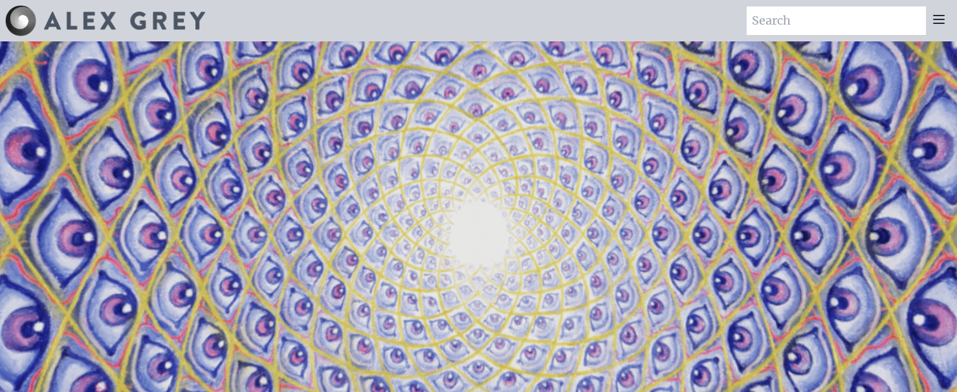
click at [940, 17] on icon at bounding box center [939, 20] width 16 height 16
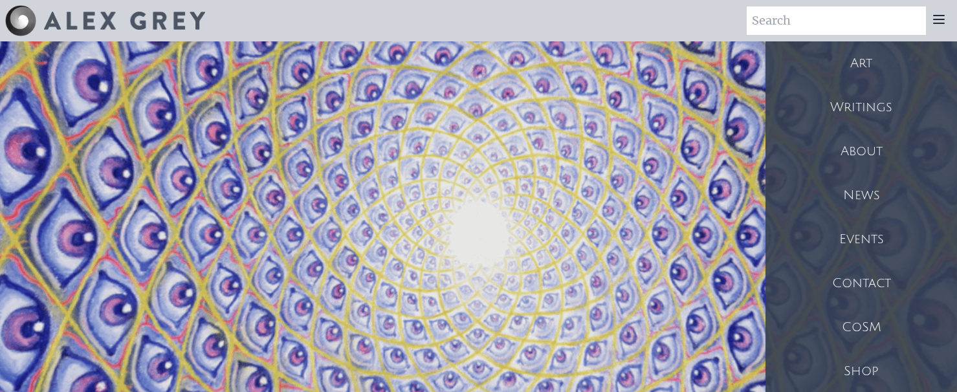
click at [863, 63] on div "Art" at bounding box center [861, 63] width 192 height 44
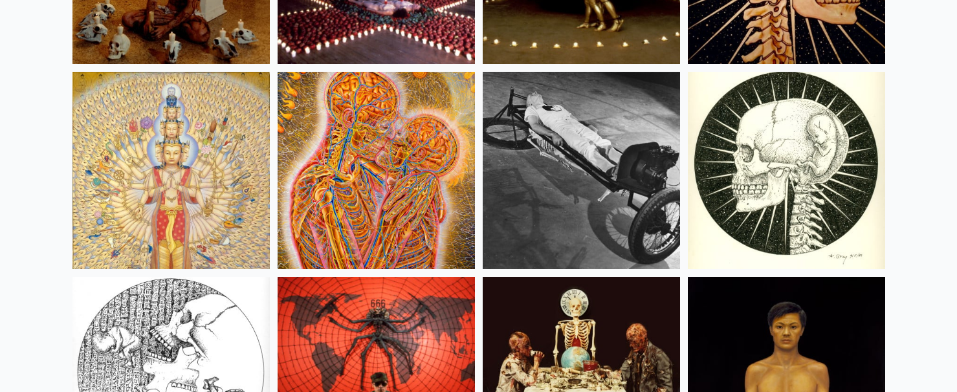
scroll to position [14842, 0]
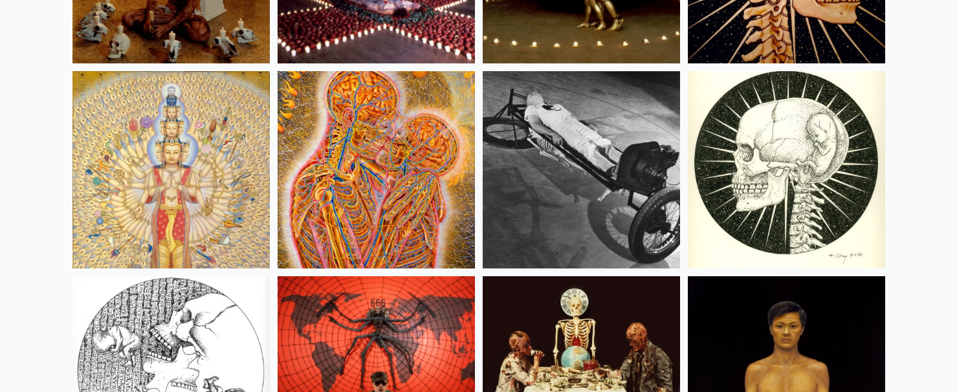
click at [190, 159] on img at bounding box center [170, 169] width 197 height 197
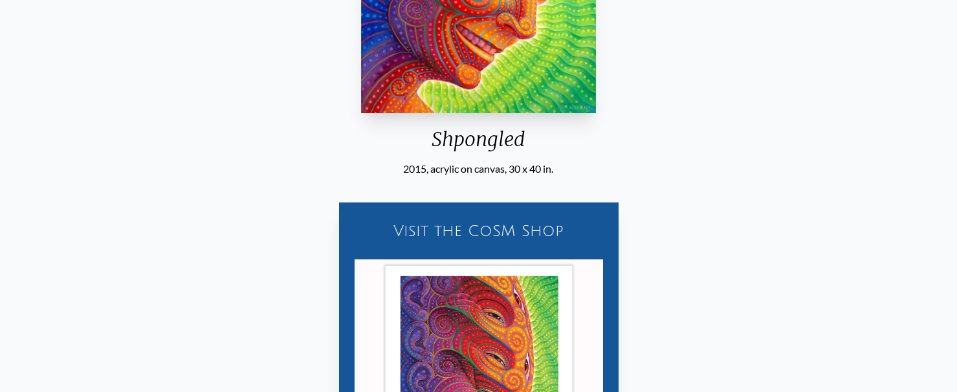
scroll to position [95, 0]
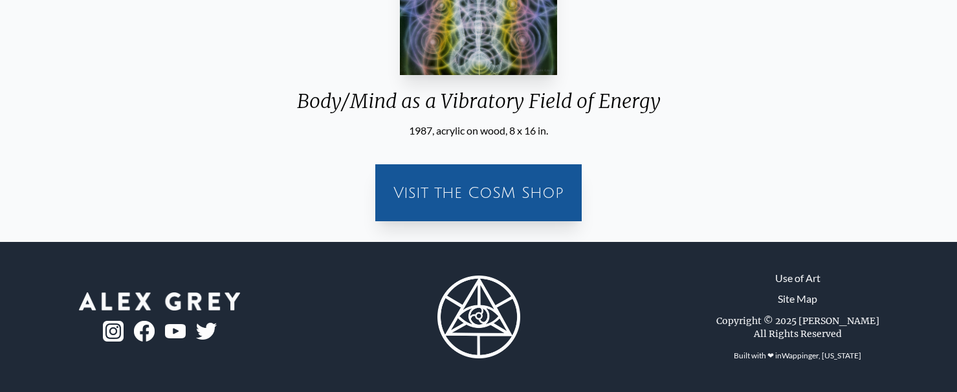
scroll to position [28, 0]
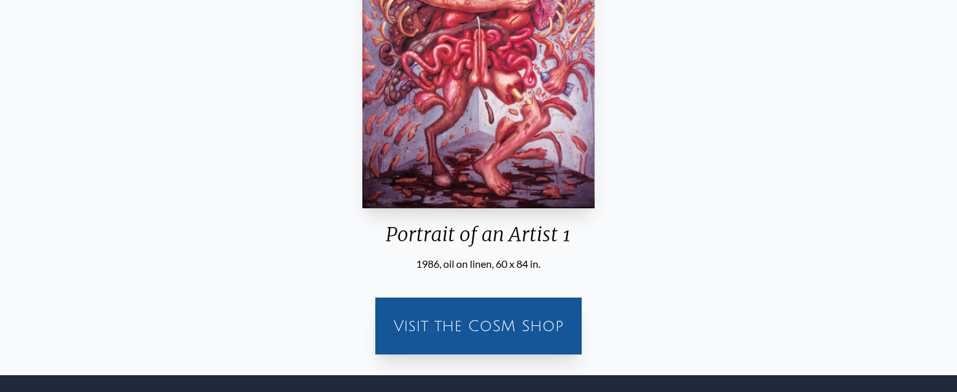
scroll to position [324, 0]
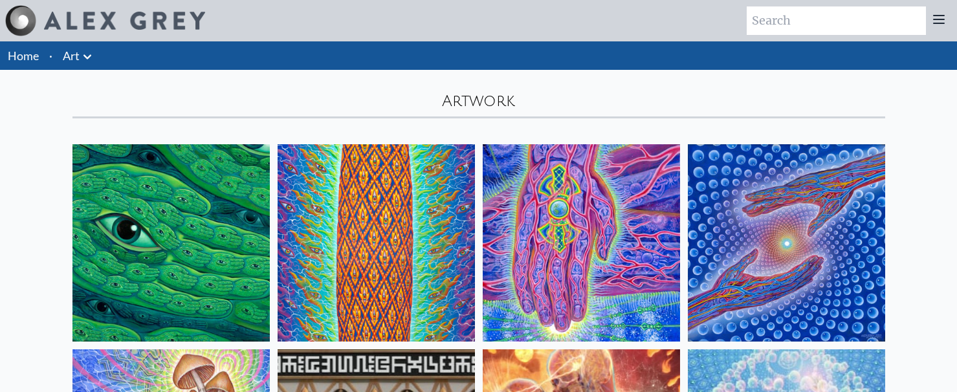
click at [945, 20] on icon at bounding box center [939, 20] width 16 height 16
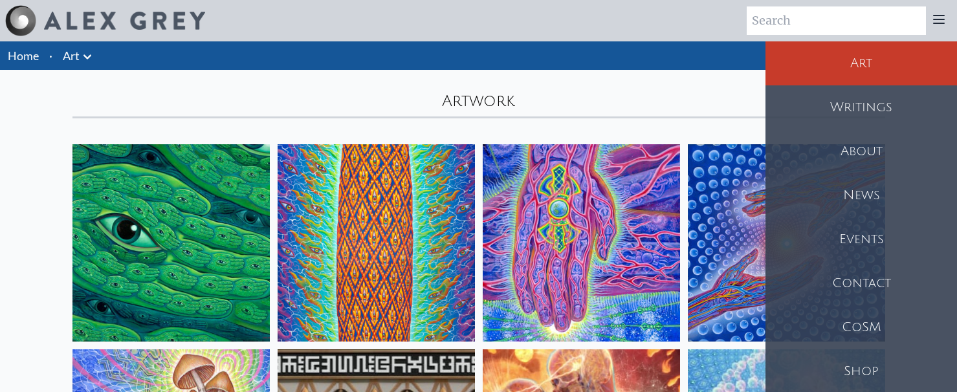
click at [875, 370] on div "Shop" at bounding box center [861, 371] width 192 height 44
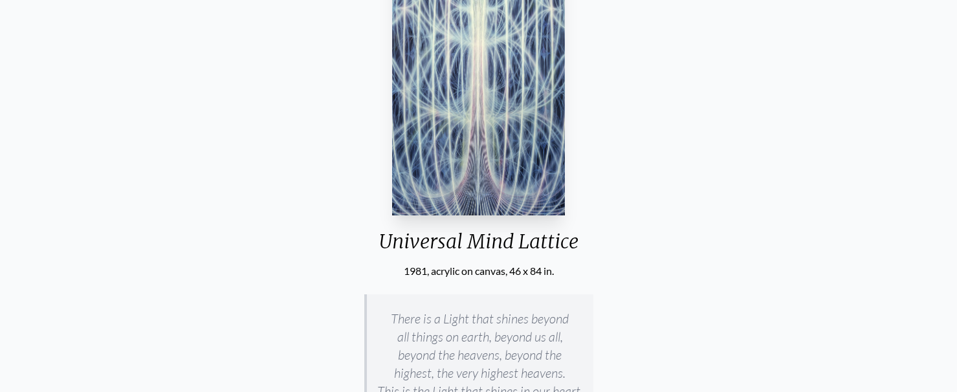
scroll to position [77, 0]
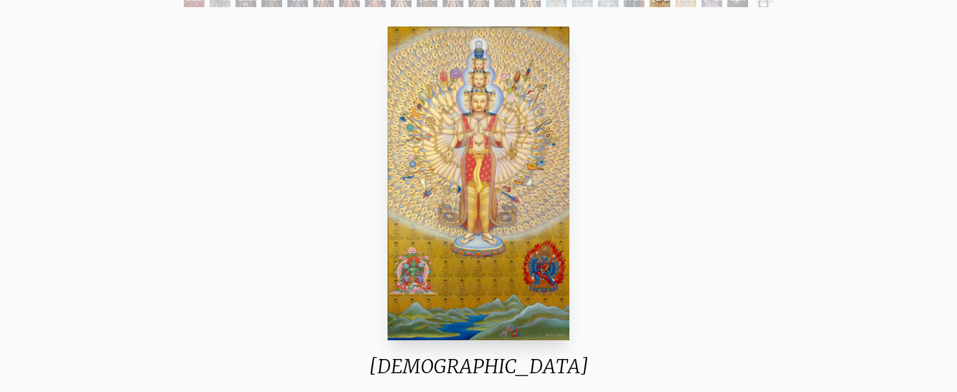
scroll to position [169, 0]
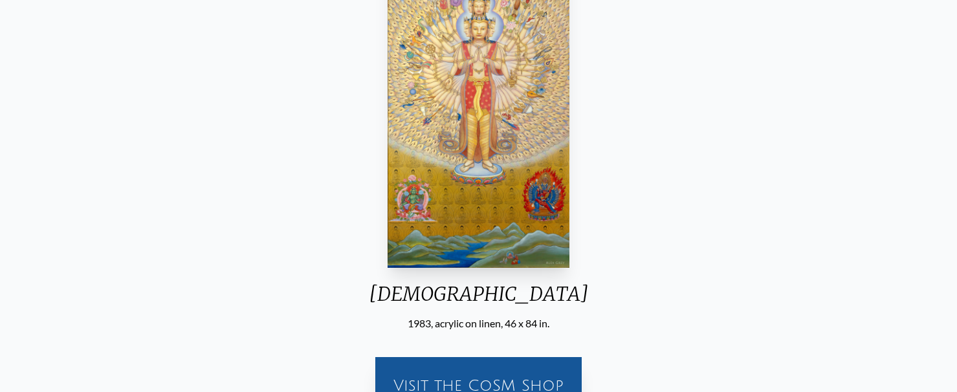
click at [506, 192] on img "19 / 23" at bounding box center [478, 111] width 181 height 314
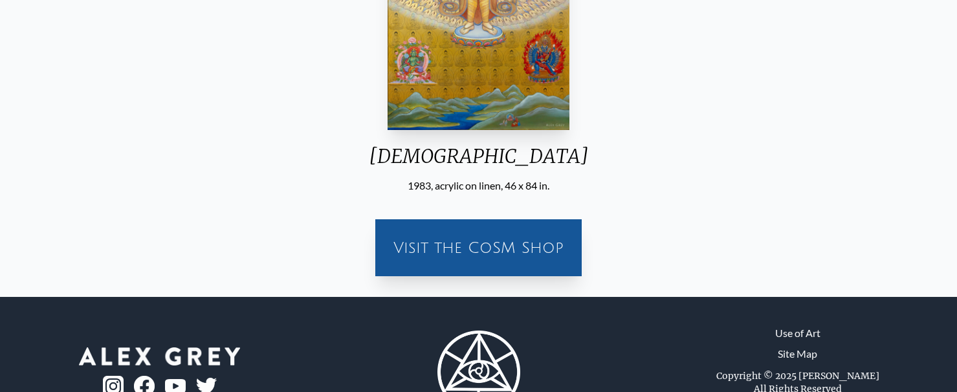
scroll to position [309, 0]
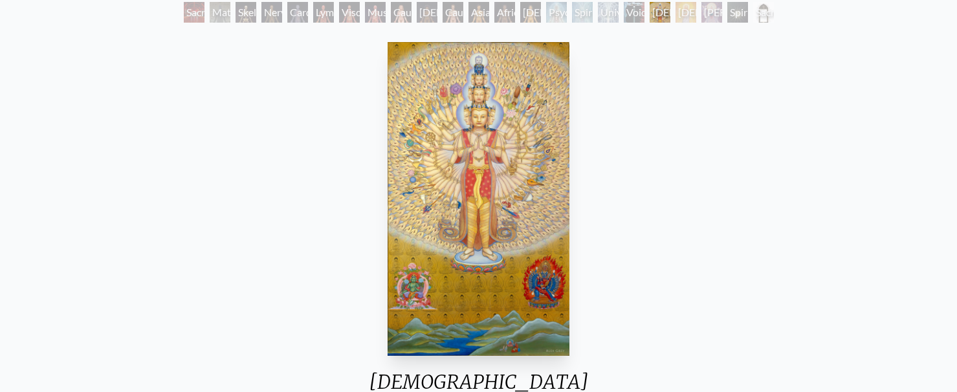
scroll to position [83, 0]
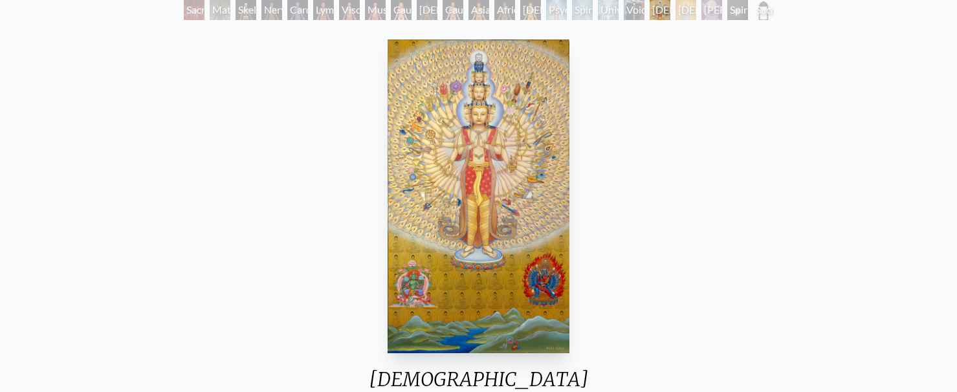
click at [622, 166] on div "[DEMOGRAPHIC_DATA] 1983, acrylic on linen, 46 x 84 in. Visit the CoSM Shop" at bounding box center [478, 272] width 936 height 476
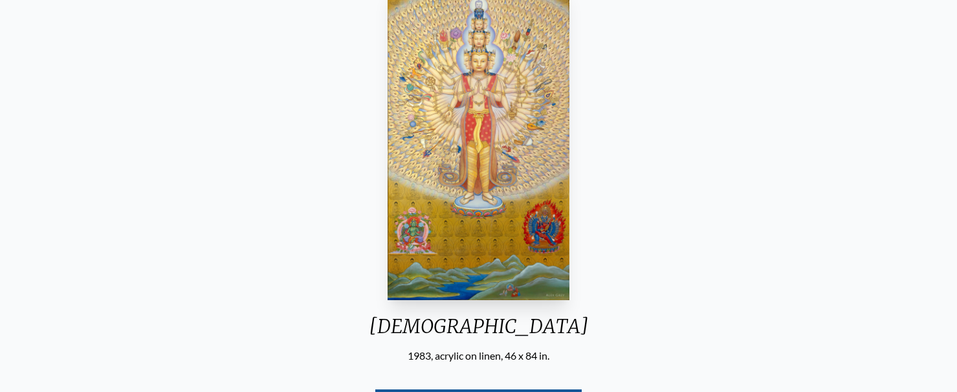
scroll to position [128, 0]
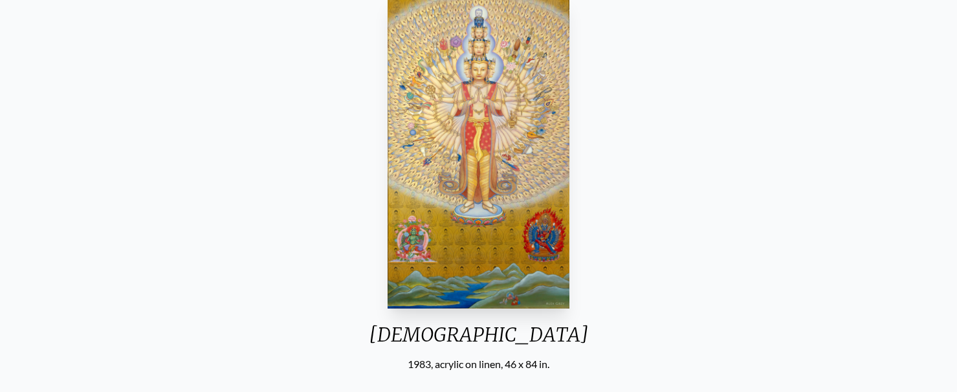
click at [489, 137] on img "19 / 23" at bounding box center [478, 152] width 181 height 314
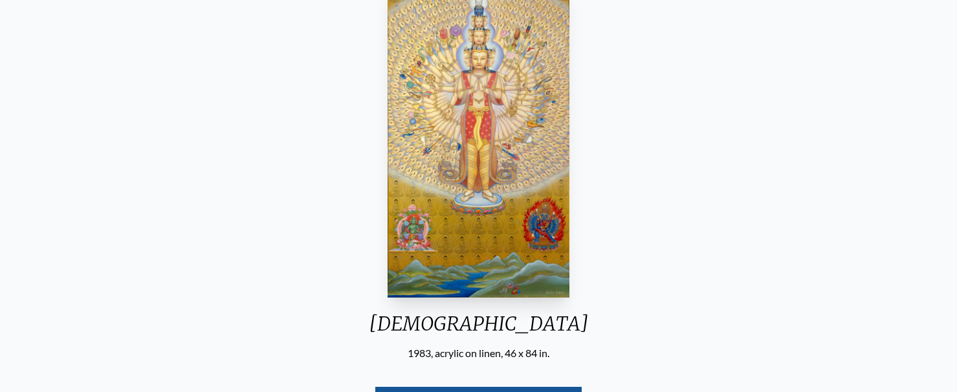
scroll to position [149, 0]
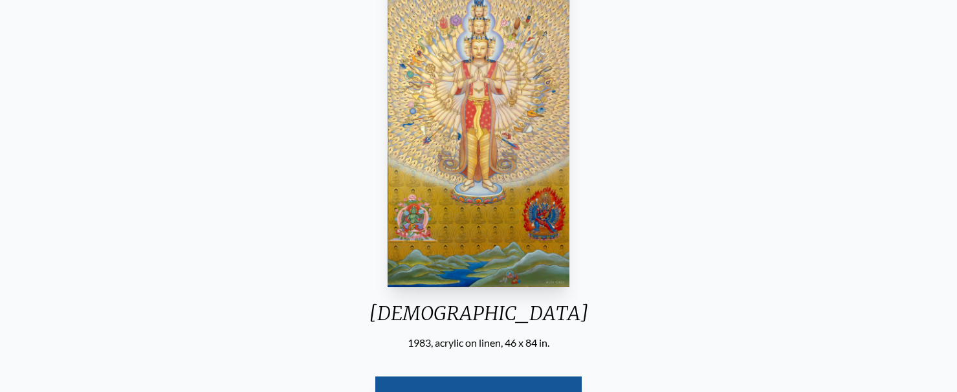
click at [496, 158] on img "19 / 23" at bounding box center [478, 130] width 181 height 314
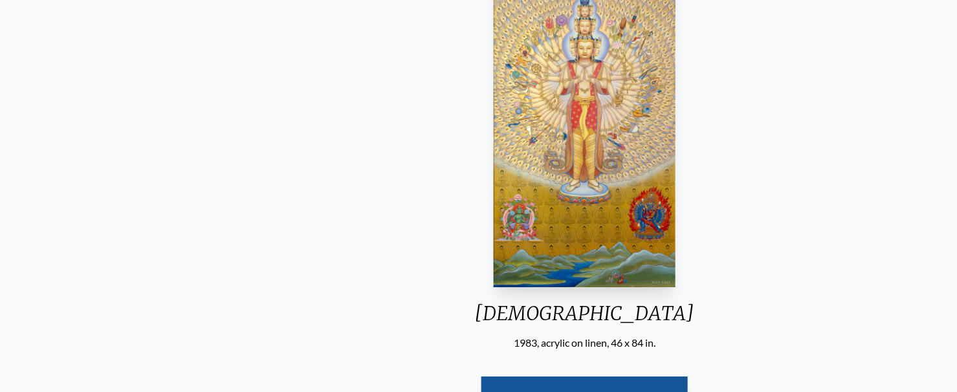
click at [520, 315] on div "[DEMOGRAPHIC_DATA]" at bounding box center [584, 319] width 241 height 34
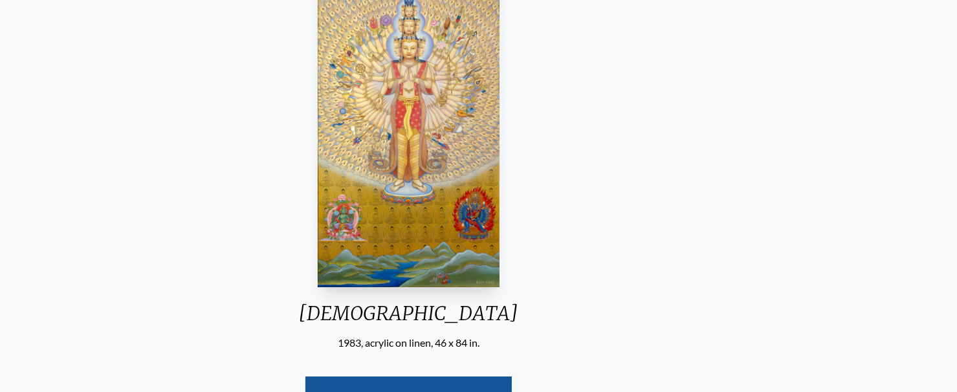
click at [473, 314] on div "[DEMOGRAPHIC_DATA]" at bounding box center [408, 319] width 241 height 34
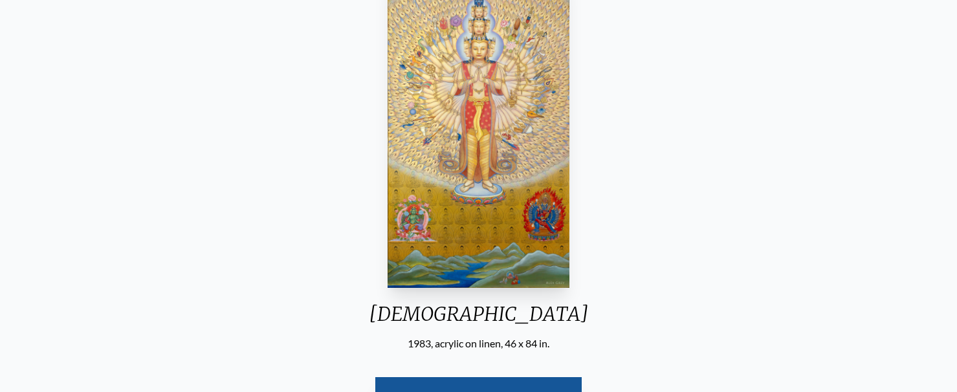
scroll to position [151, 0]
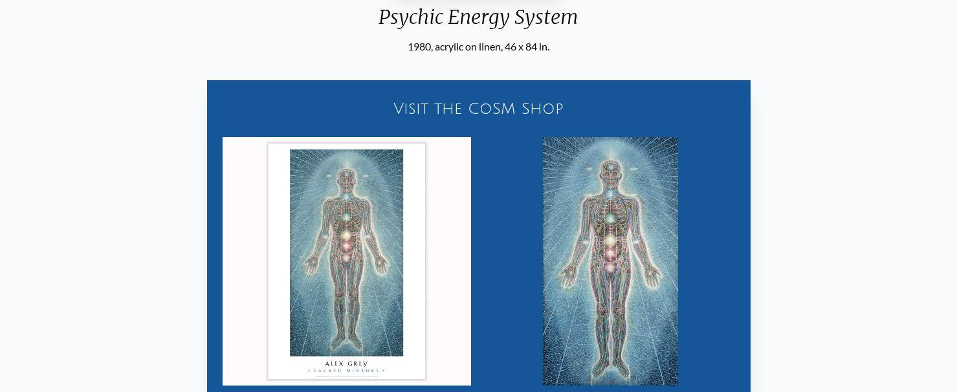
scroll to position [446, 0]
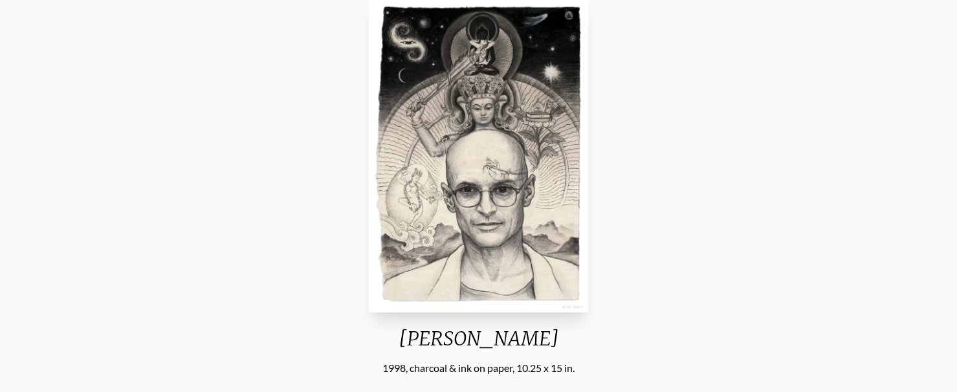
scroll to position [146, 0]
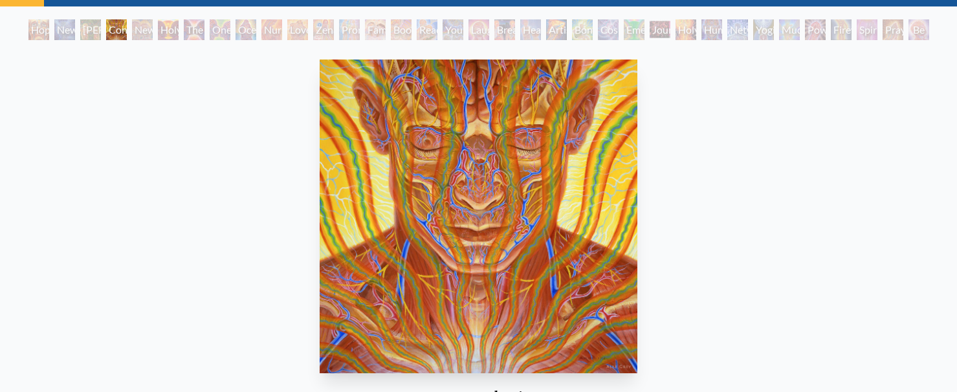
scroll to position [64, 0]
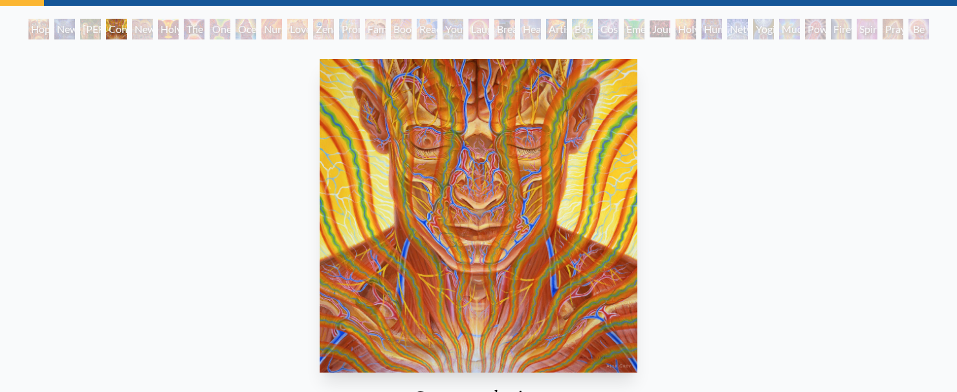
click at [683, 312] on div "Contemplation 2002, oil on wood, 20 x 20 in. Visit the CoSM Shop" at bounding box center [478, 292] width 936 height 476
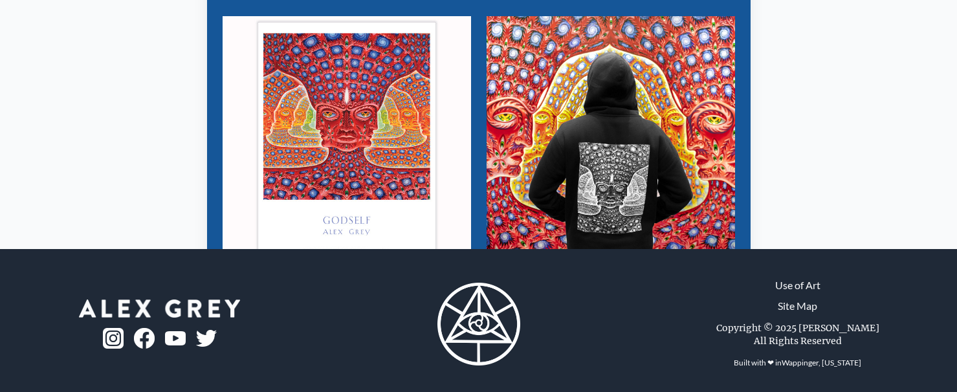
scroll to position [1190, 0]
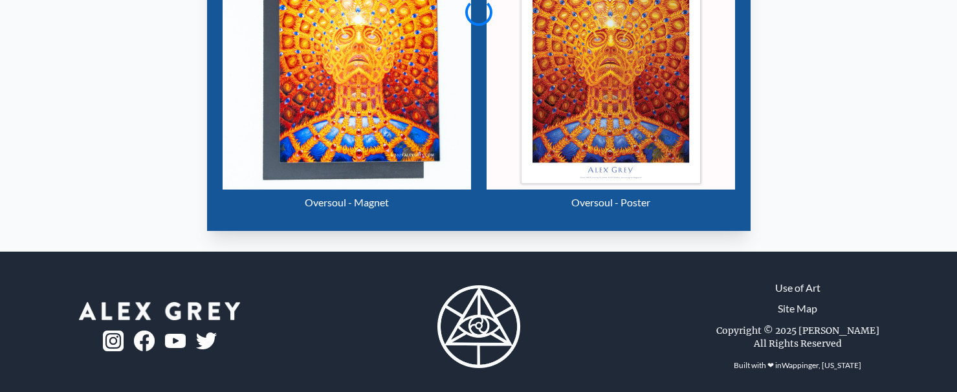
scroll to position [322, 0]
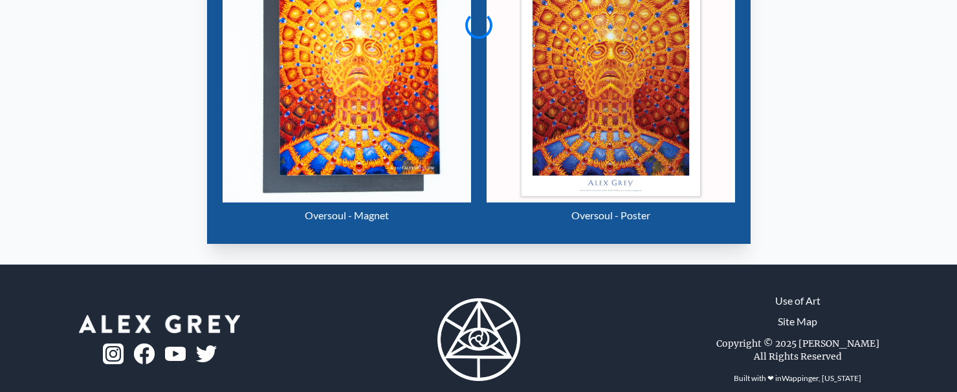
click at [617, 96] on img "23 / 31" at bounding box center [611, 78] width 248 height 248
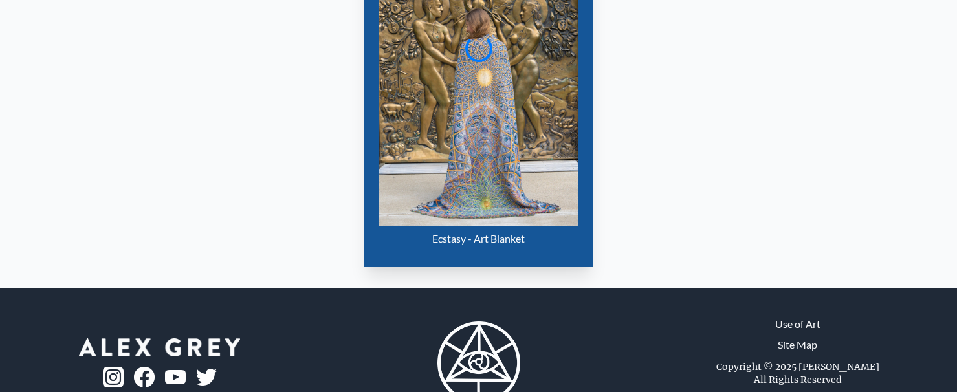
scroll to position [298, 0]
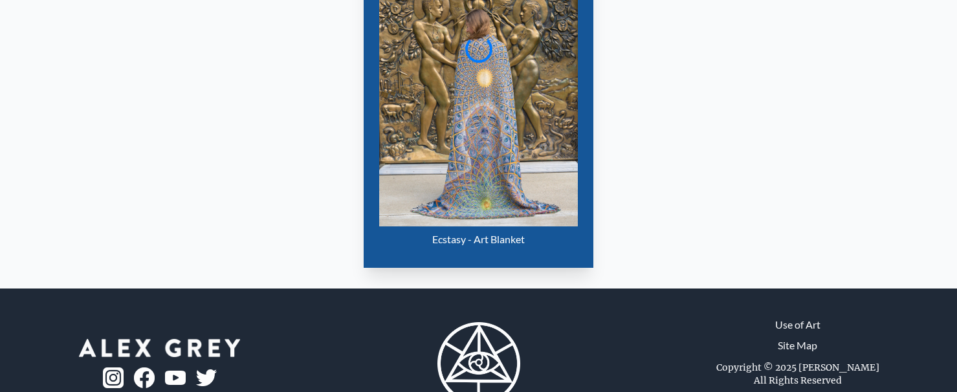
click at [480, 125] on img "33 / 33" at bounding box center [478, 102] width 199 height 248
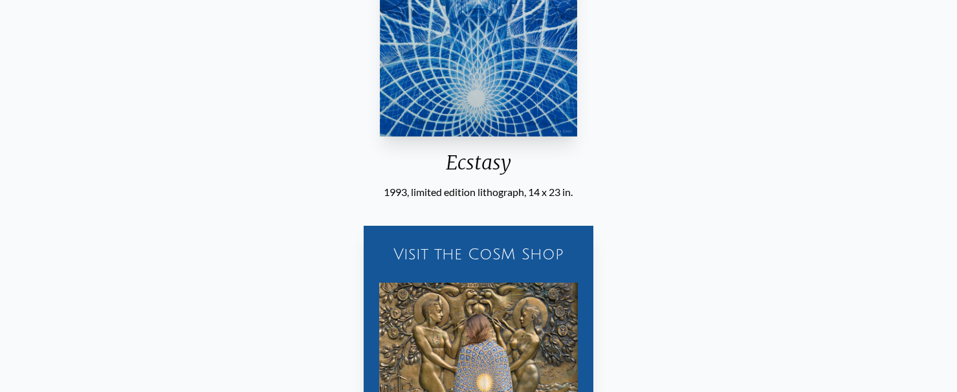
scroll to position [146, 0]
